Goal: Transaction & Acquisition: Purchase product/service

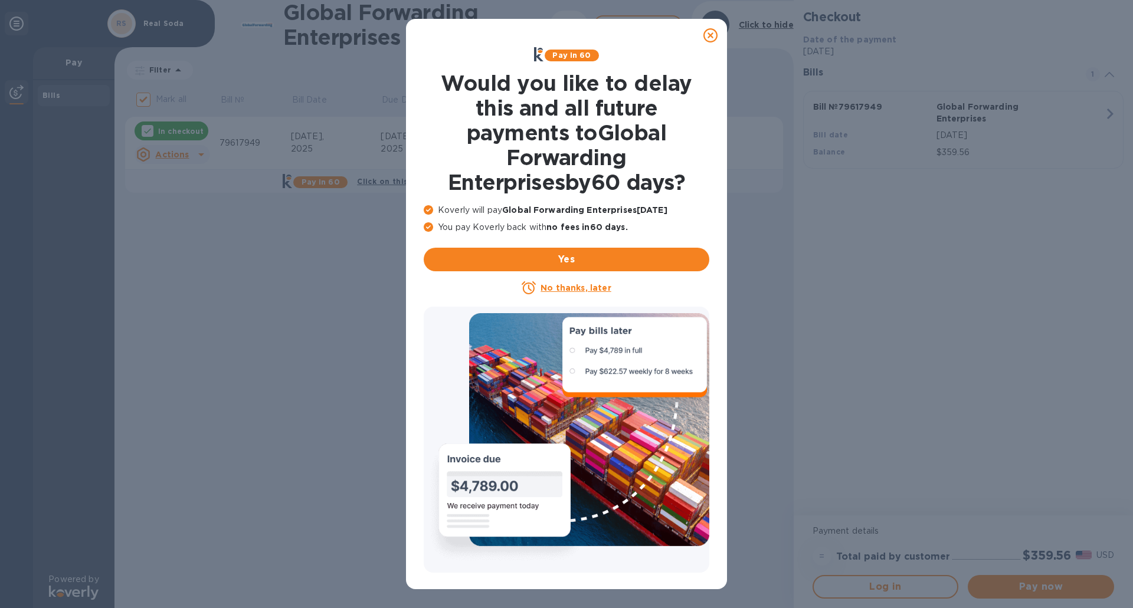
click at [584, 284] on u "No thanks, later" at bounding box center [576, 287] width 70 height 9
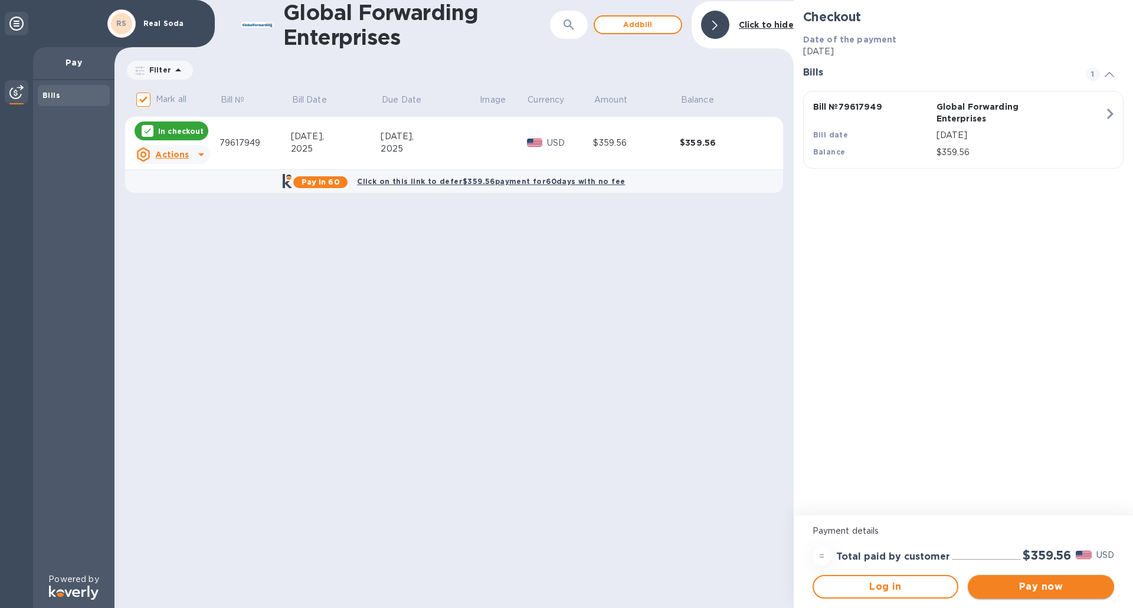
click at [1080, 586] on span "Pay now" at bounding box center [1040, 587] width 127 height 14
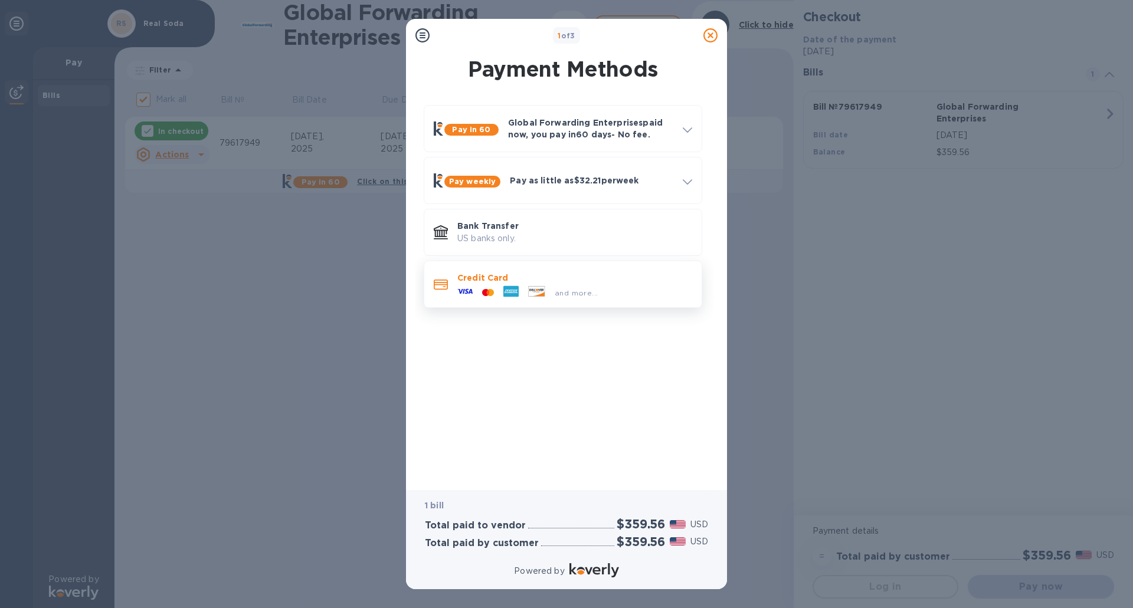
click at [512, 283] on p "Credit Card" at bounding box center [574, 278] width 235 height 12
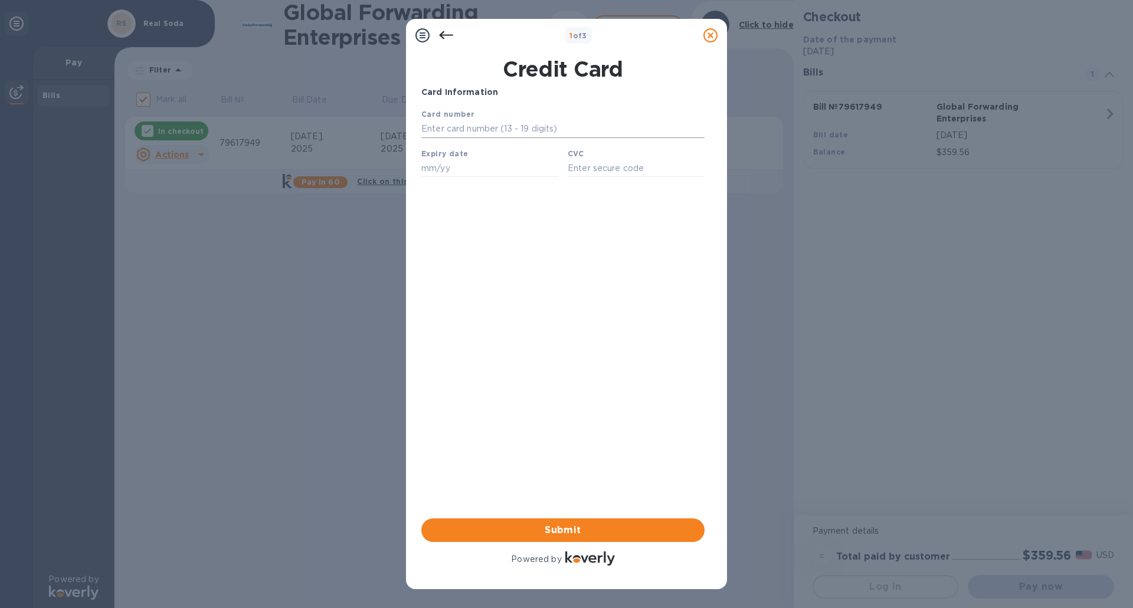
click at [503, 129] on input "text" at bounding box center [562, 129] width 283 height 18
type input "[CREDIT_CARD_NUMBER]"
click at [428, 165] on input "text" at bounding box center [489, 168] width 137 height 18
type input "07/26"
click at [592, 177] on input "text" at bounding box center [636, 168] width 137 height 18
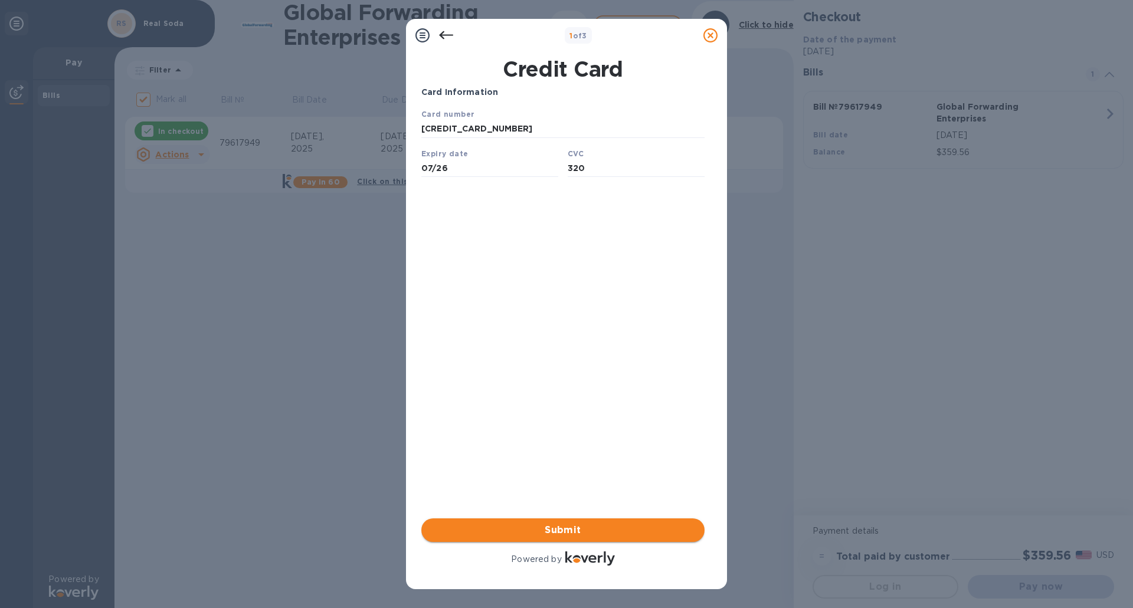
type input "320"
click at [551, 535] on span "Submit" at bounding box center [563, 530] width 264 height 14
